Goal: Task Accomplishment & Management: Manage account settings

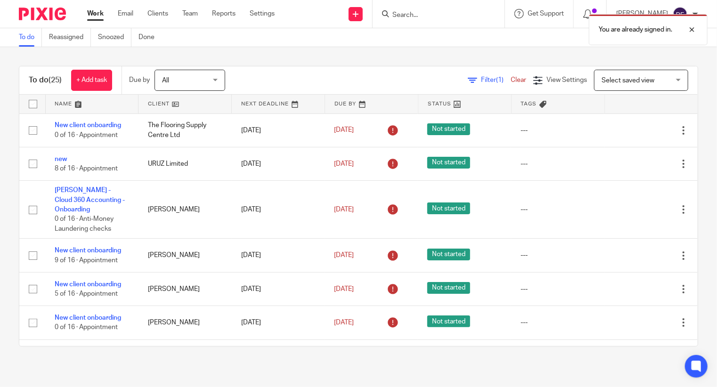
click at [422, 16] on div "You are already signed in." at bounding box center [532, 27] width 349 height 36
click at [427, 8] on form at bounding box center [441, 14] width 100 height 12
click at [425, 16] on input "Search" at bounding box center [433, 15] width 85 height 8
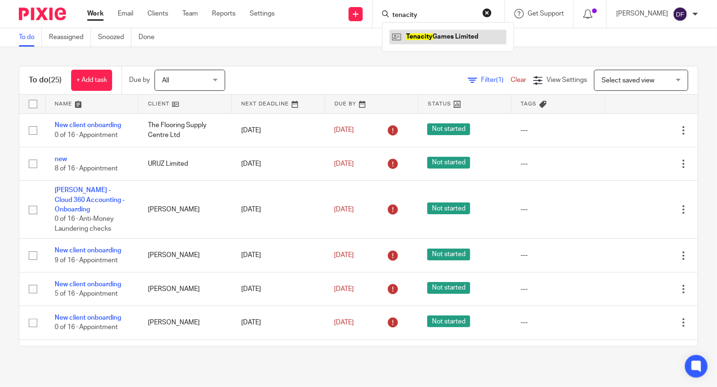
type input "tenacity"
click at [474, 32] on link at bounding box center [447, 37] width 117 height 14
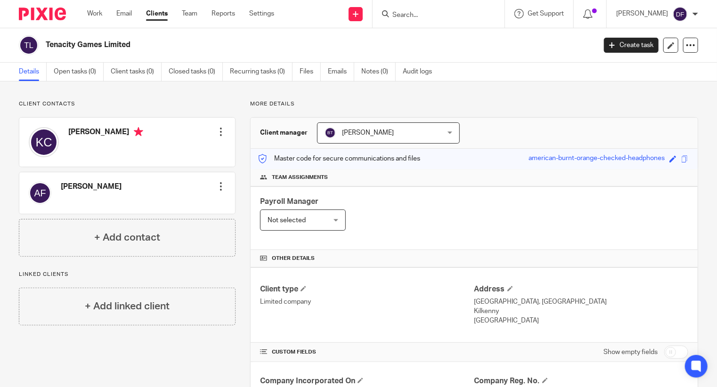
click at [219, 133] on div at bounding box center [220, 131] width 9 height 9
click at [162, 155] on link "Edit contact" at bounding box center [176, 153] width 90 height 14
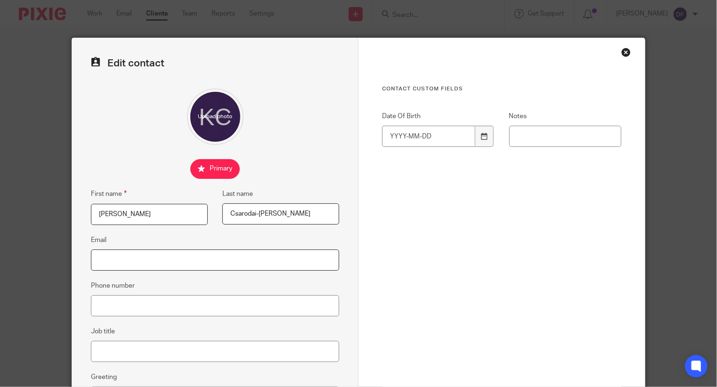
click at [105, 258] on input "Email" at bounding box center [215, 260] width 248 height 21
paste input "[EMAIL_ADDRESS][DOMAIN_NAME]"
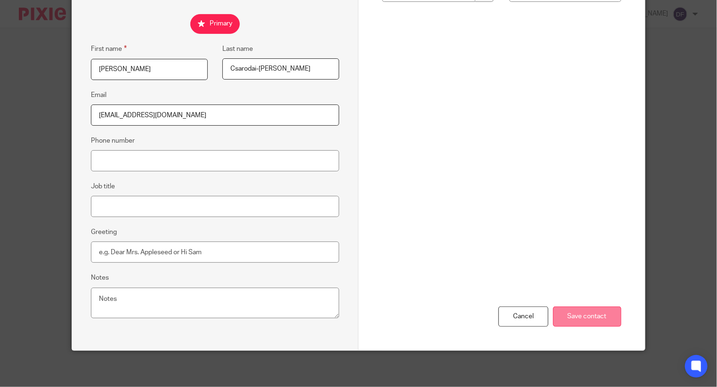
type input "[EMAIL_ADDRESS][DOMAIN_NAME]"
click at [572, 316] on input "Save contact" at bounding box center [587, 317] width 68 height 20
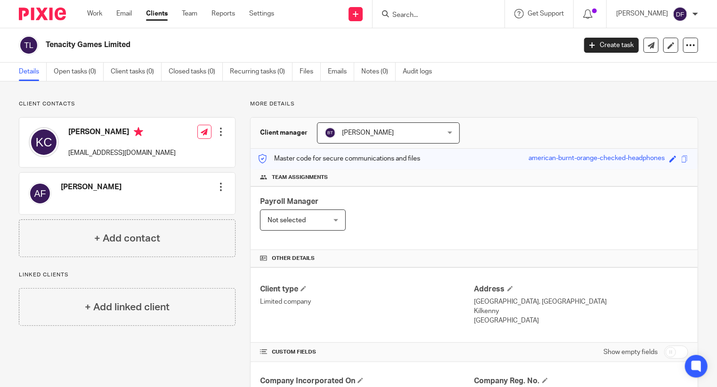
click at [219, 187] on div at bounding box center [220, 186] width 9 height 9
click at [173, 206] on link "Edit contact" at bounding box center [176, 208] width 90 height 14
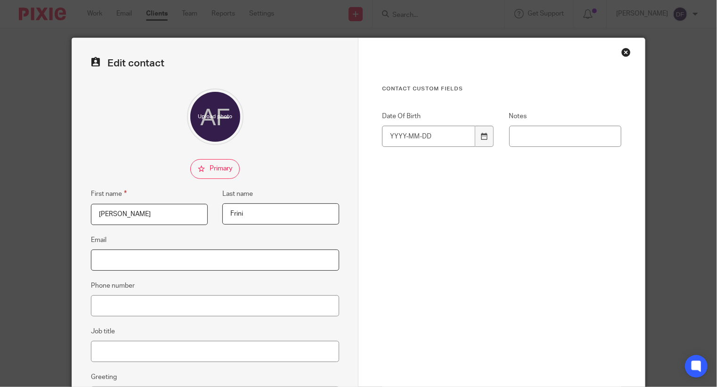
click at [103, 254] on input "Email" at bounding box center [215, 260] width 248 height 21
click at [100, 214] on input "Alexander" at bounding box center [149, 214] width 117 height 21
paste input "alexanderfrini@gmail.com"
type input "Alexander"
click at [130, 255] on input "Email" at bounding box center [215, 260] width 248 height 21
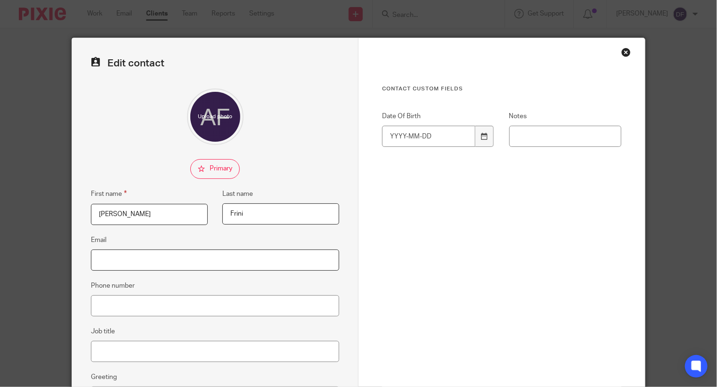
paste input "alexanderfrini@gmail.com"
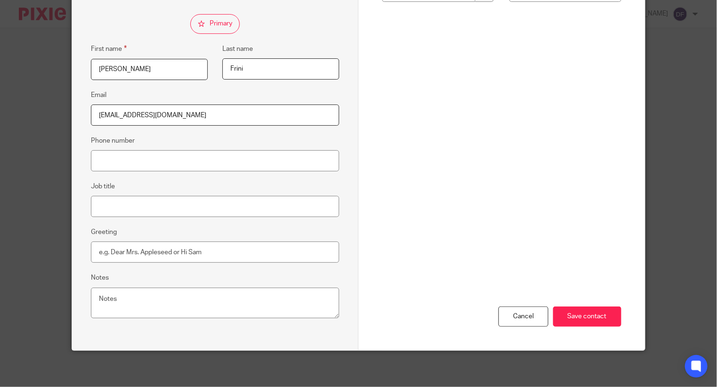
type input "alexanderfrini@gmail.com"
click at [588, 325] on div "Cancel Save contact" at bounding box center [501, 254] width 239 height 191
click at [586, 311] on input "Save contact" at bounding box center [587, 317] width 68 height 20
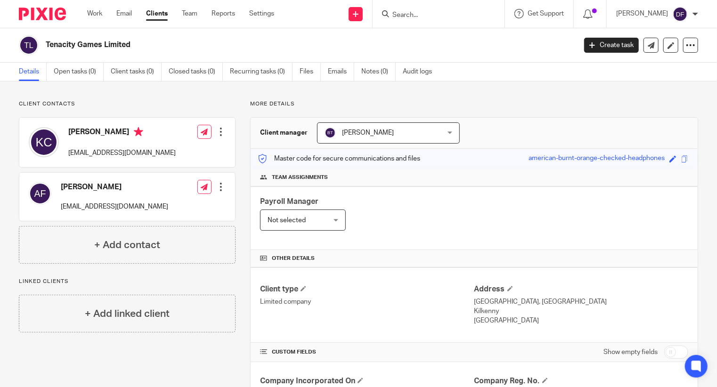
scroll to position [141, 0]
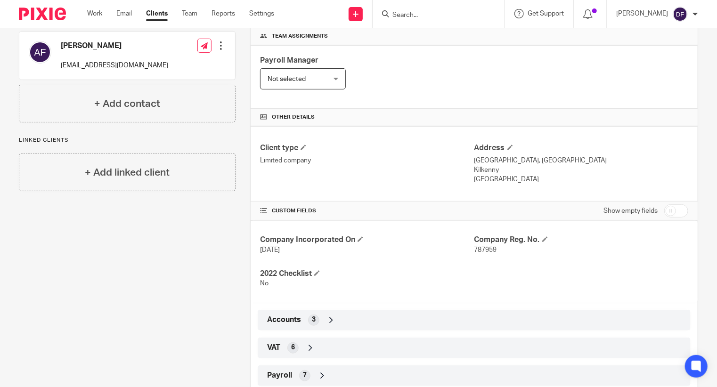
click at [474, 158] on p "Loreto House, Rockshire Road, Ferrybank" at bounding box center [581, 160] width 214 height 9
drag, startPoint x: 514, startPoint y: 158, endPoint x: 593, endPoint y: 159, distance: 78.7
click at [593, 159] on p "Loreto House, Rockshire Road, Ferrybank" at bounding box center [581, 160] width 214 height 9
copy p "ockshire Road, Ferrybank"
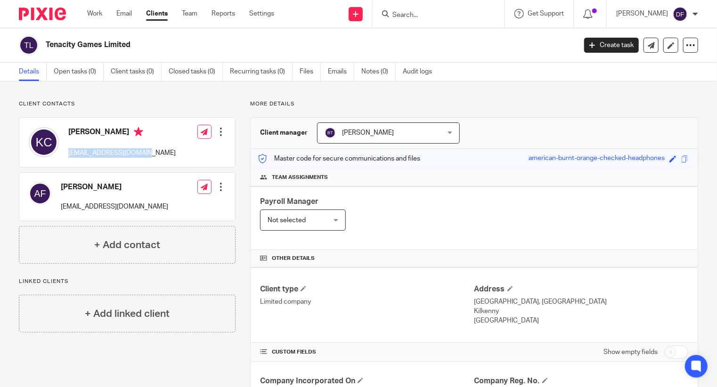
drag, startPoint x: 141, startPoint y: 154, endPoint x: 66, endPoint y: 153, distance: 74.9
click at [66, 153] on div "Krisztian Csarodai-Nagy krisztarnagu@gmail.com" at bounding box center [102, 142] width 147 height 40
drag, startPoint x: 154, startPoint y: 131, endPoint x: 67, endPoint y: 127, distance: 87.2
click at [67, 127] on div "Krisztian Csarodai-Nagy krisztarnagu@gmail.com" at bounding box center [102, 142] width 147 height 40
